Goal: Book appointment/travel/reservation

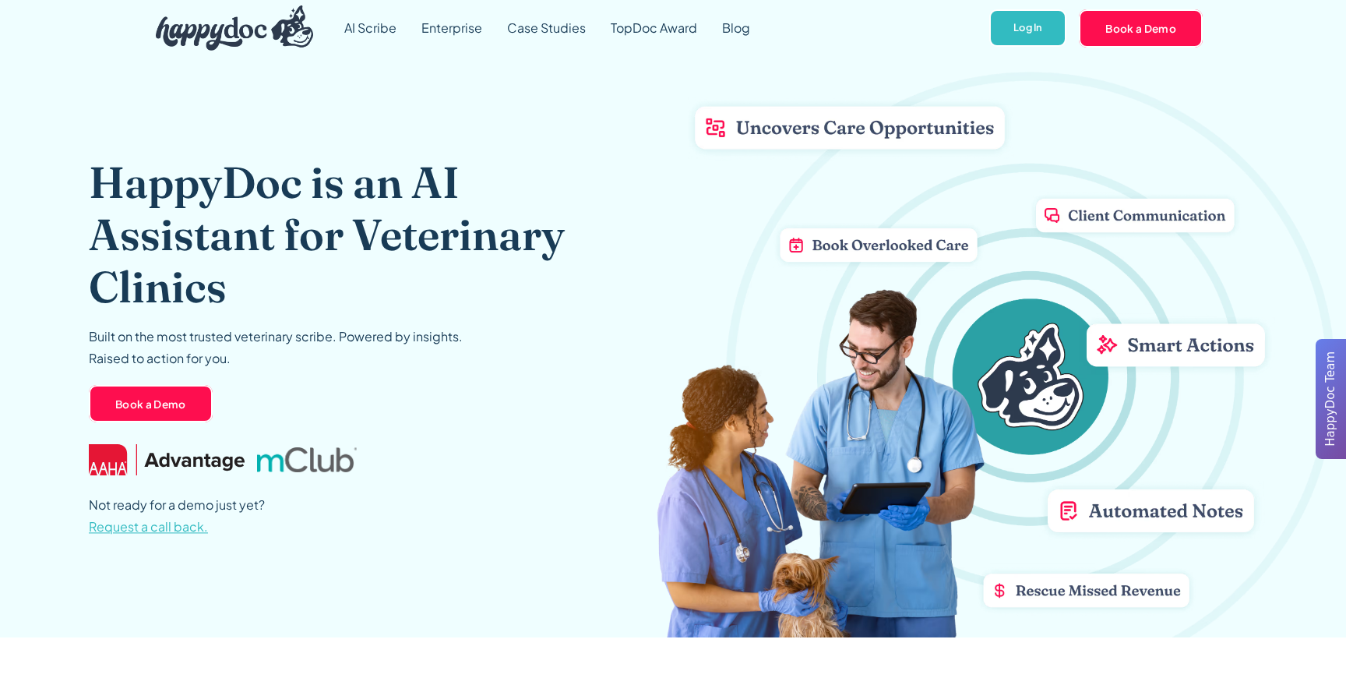
scroll to position [2, 0]
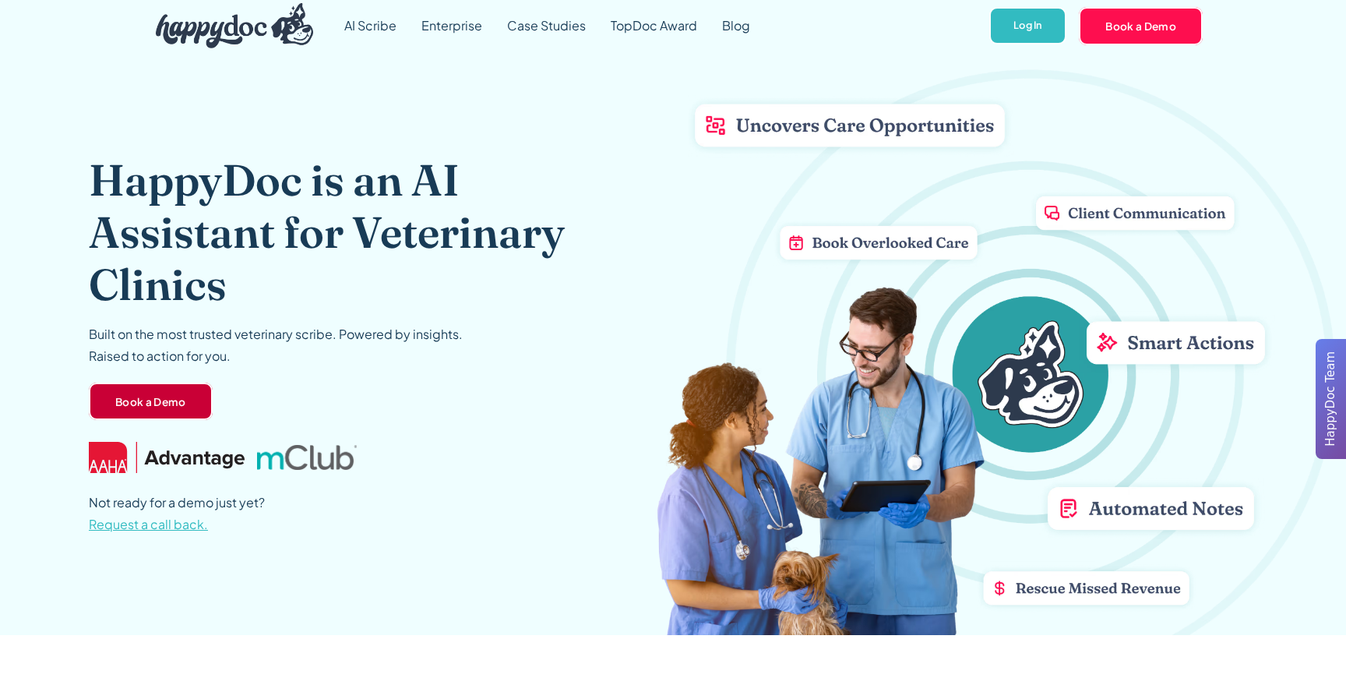
click at [164, 400] on link "Book a Demo" at bounding box center [151, 401] width 124 height 37
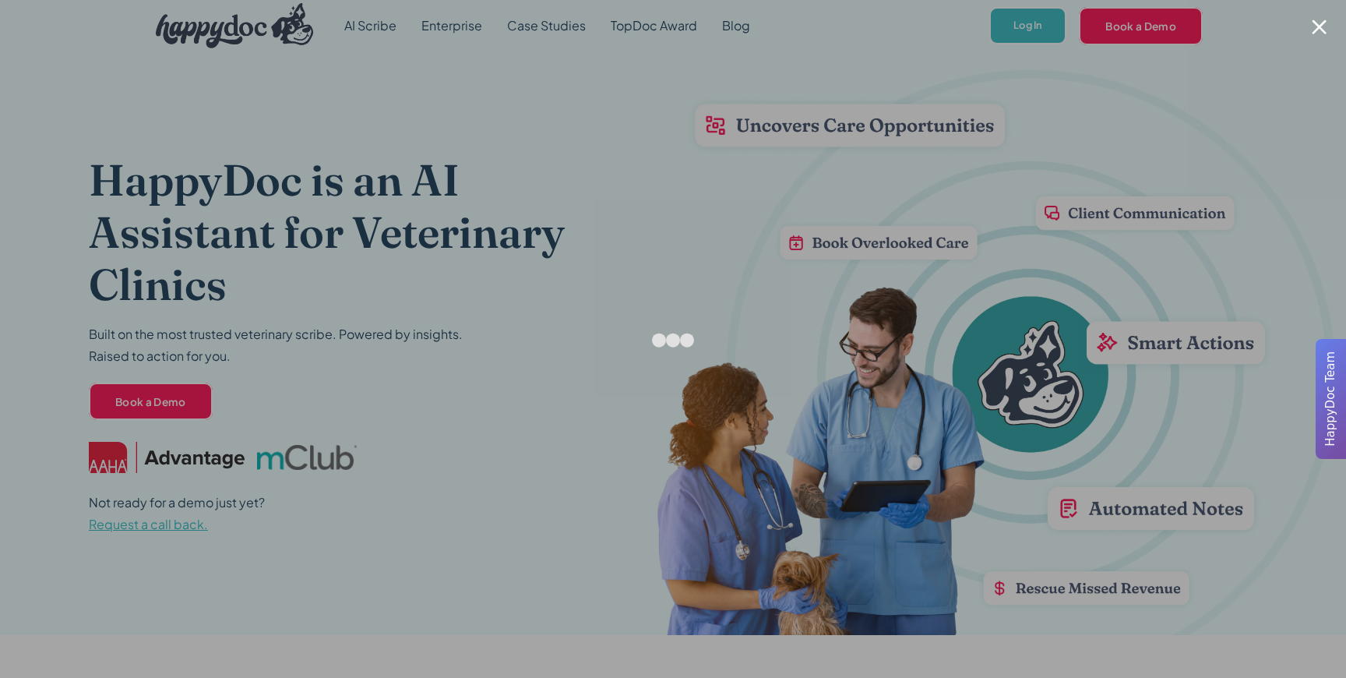
click at [238, 144] on div at bounding box center [673, 339] width 1346 height 678
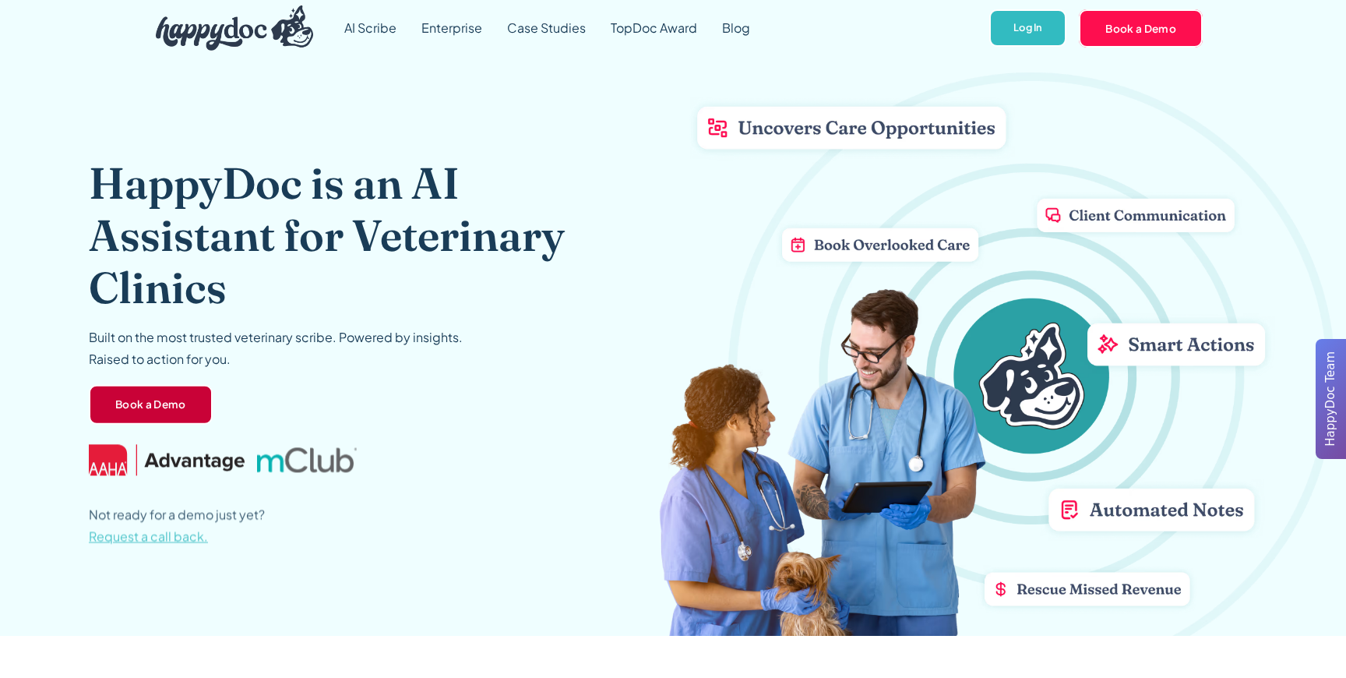
click at [146, 401] on link "Book a Demo" at bounding box center [151, 404] width 124 height 41
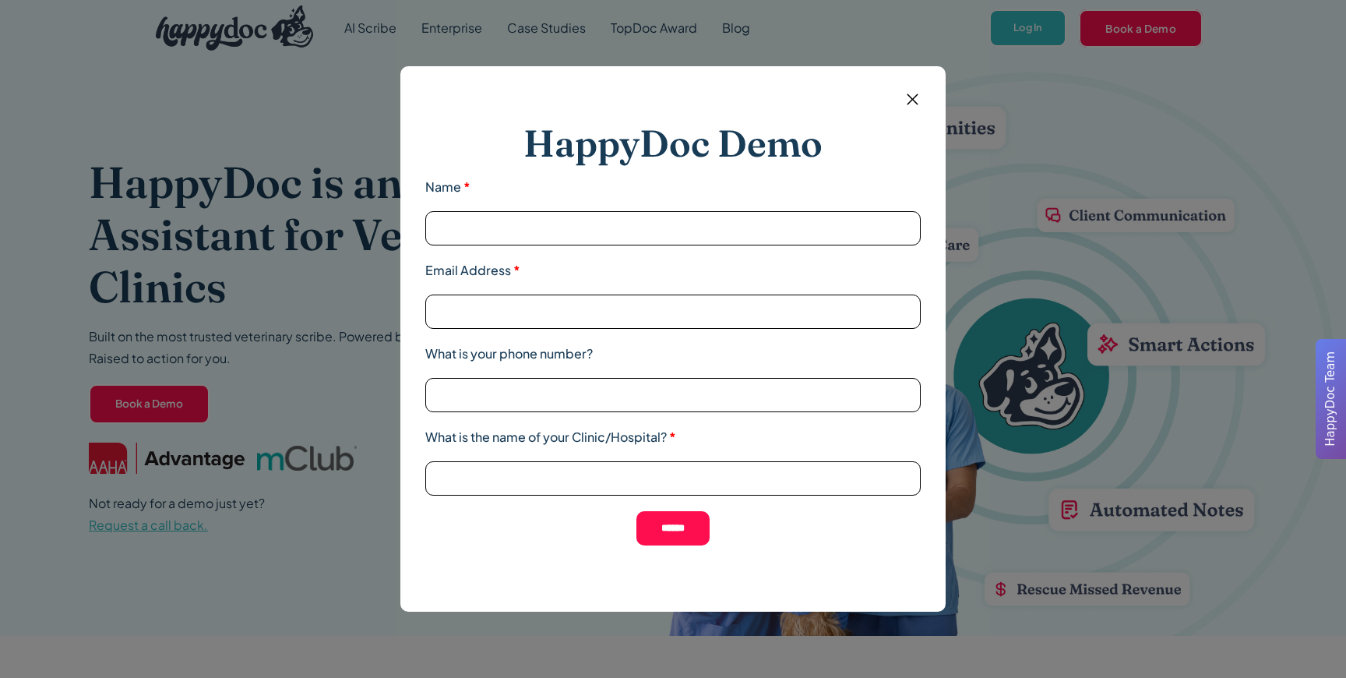
click at [252, 188] on div "HappyDoc Demo Name * Email Address * What is your phone number? What is the nam…" at bounding box center [673, 339] width 1346 height 678
click at [918, 104] on img at bounding box center [912, 99] width 19 height 19
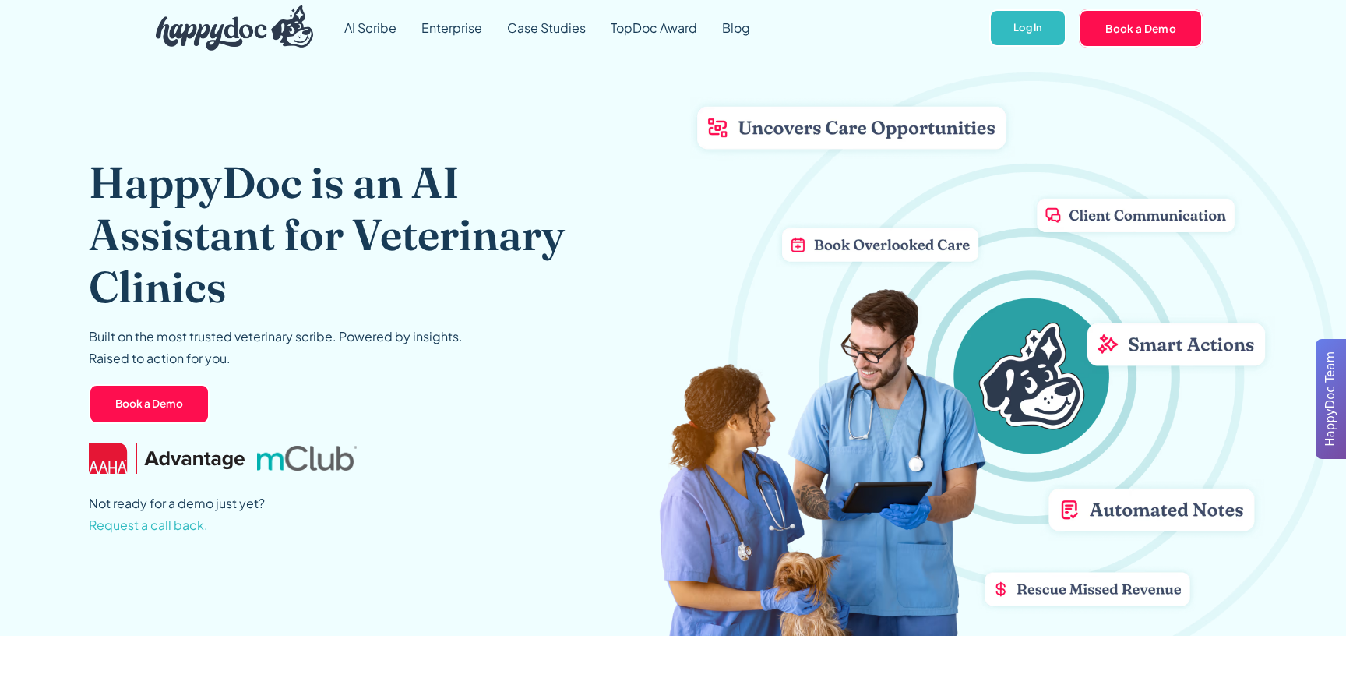
click at [208, 37] on img "home" at bounding box center [234, 27] width 157 height 45
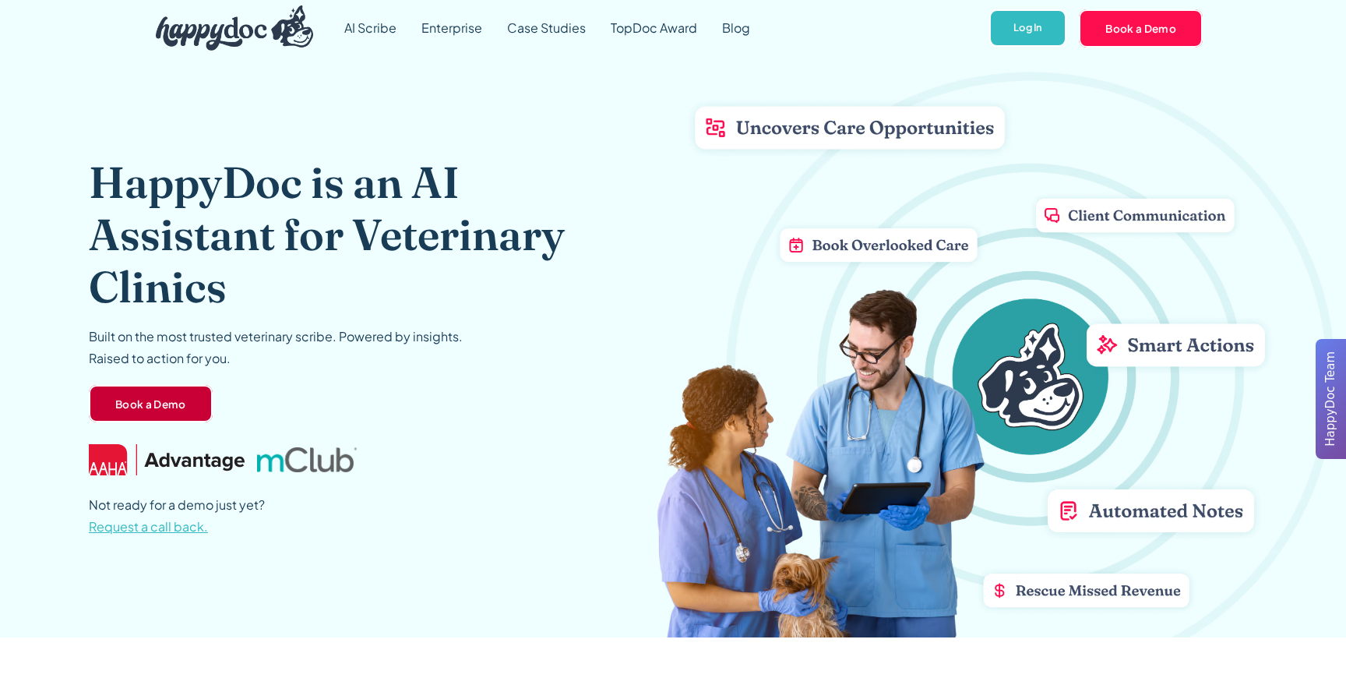
click at [170, 397] on link "Book a Demo" at bounding box center [151, 403] width 124 height 37
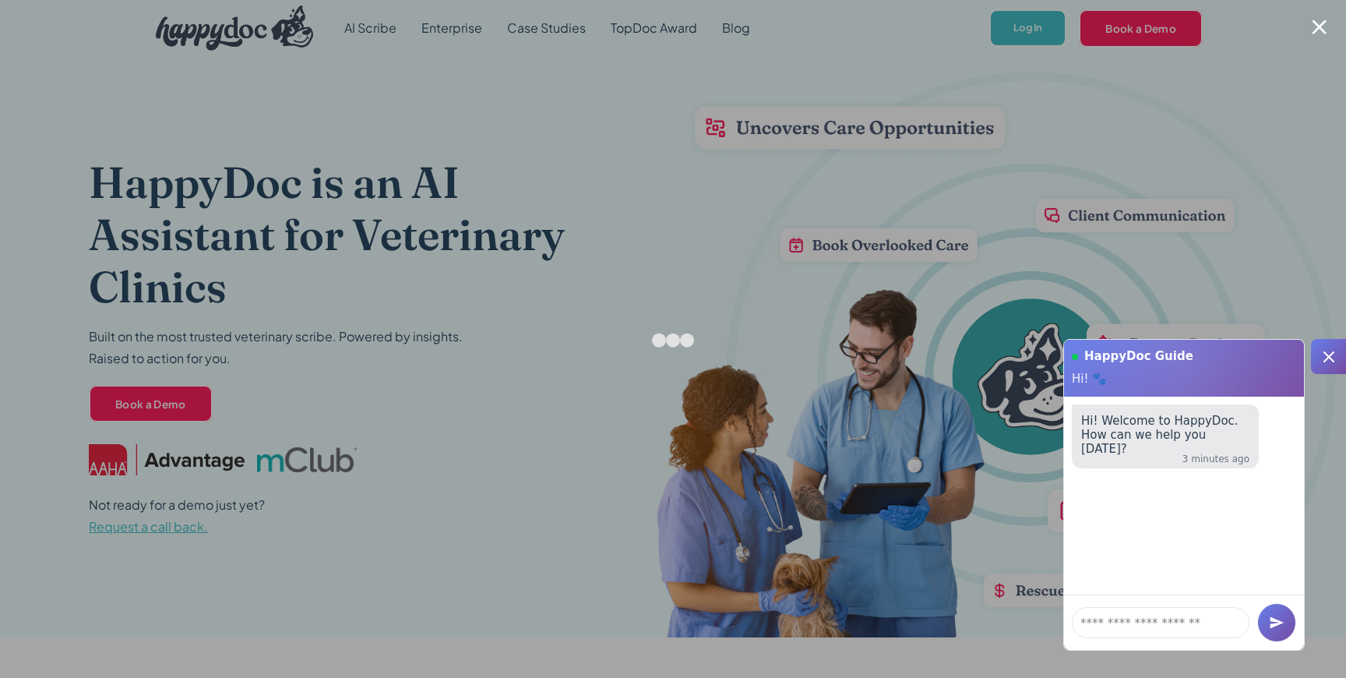
click at [1324, 21] on div at bounding box center [1319, 26] width 15 height 15
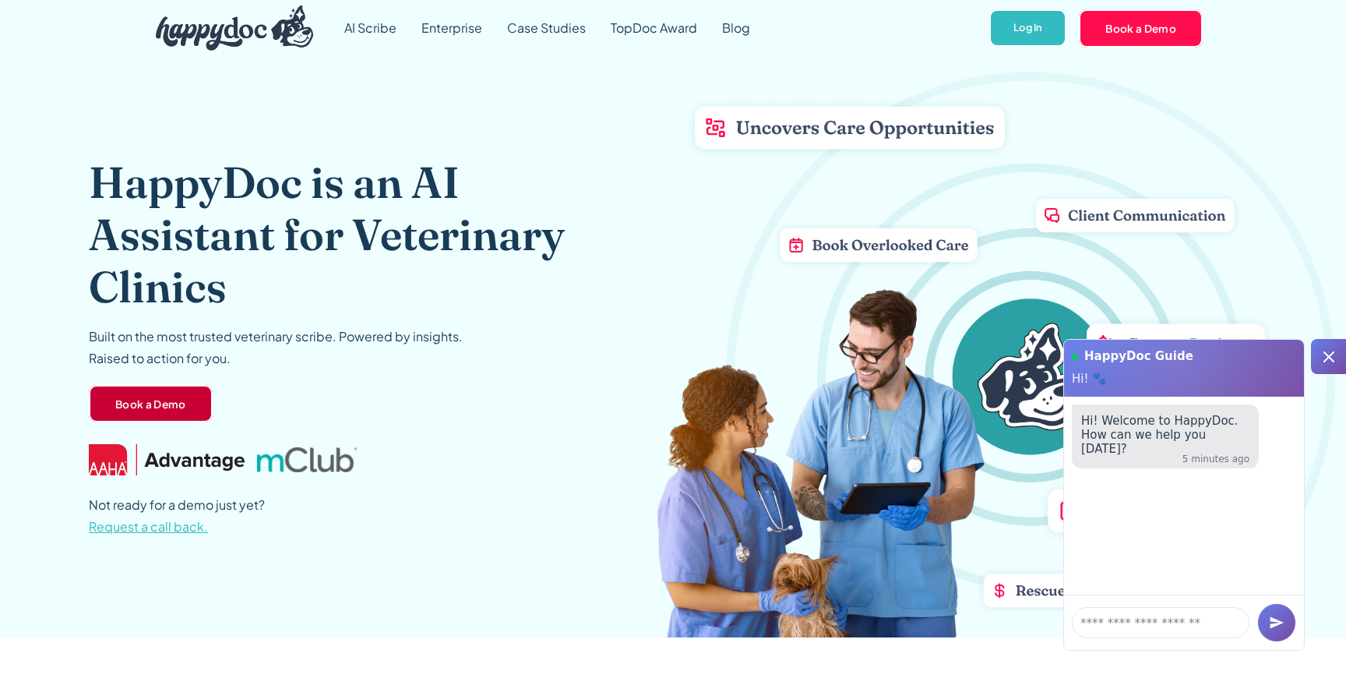
click at [184, 408] on link "Book a Demo" at bounding box center [151, 403] width 124 height 37
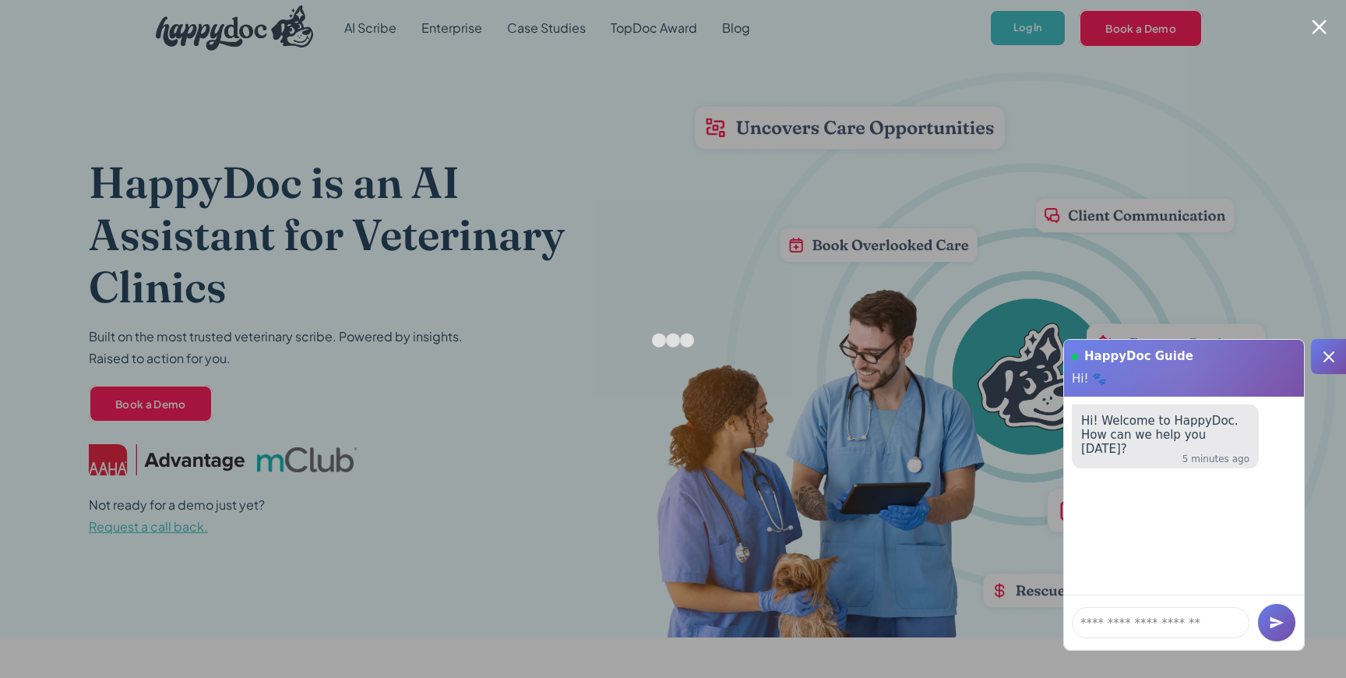
click at [233, 245] on div at bounding box center [673, 339] width 1346 height 678
